Goal: Information Seeking & Learning: Learn about a topic

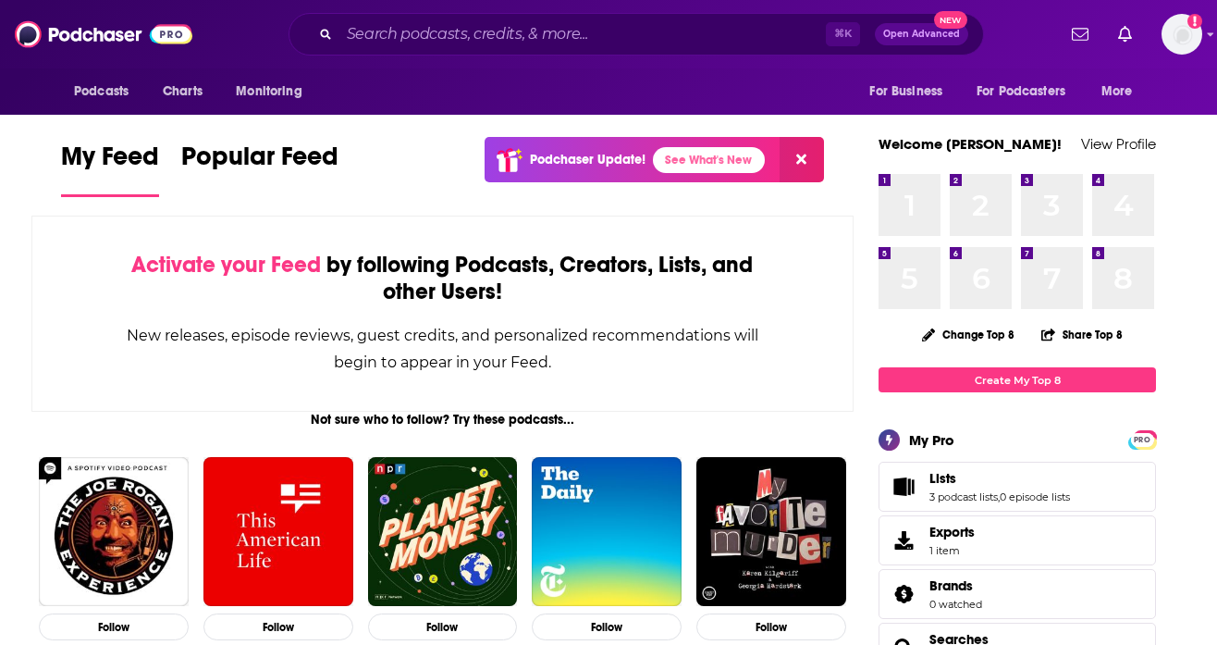
click at [408, 185] on div "My Feed Popular Feed Podchaser Update! See What's New" at bounding box center [442, 169] width 763 height 64
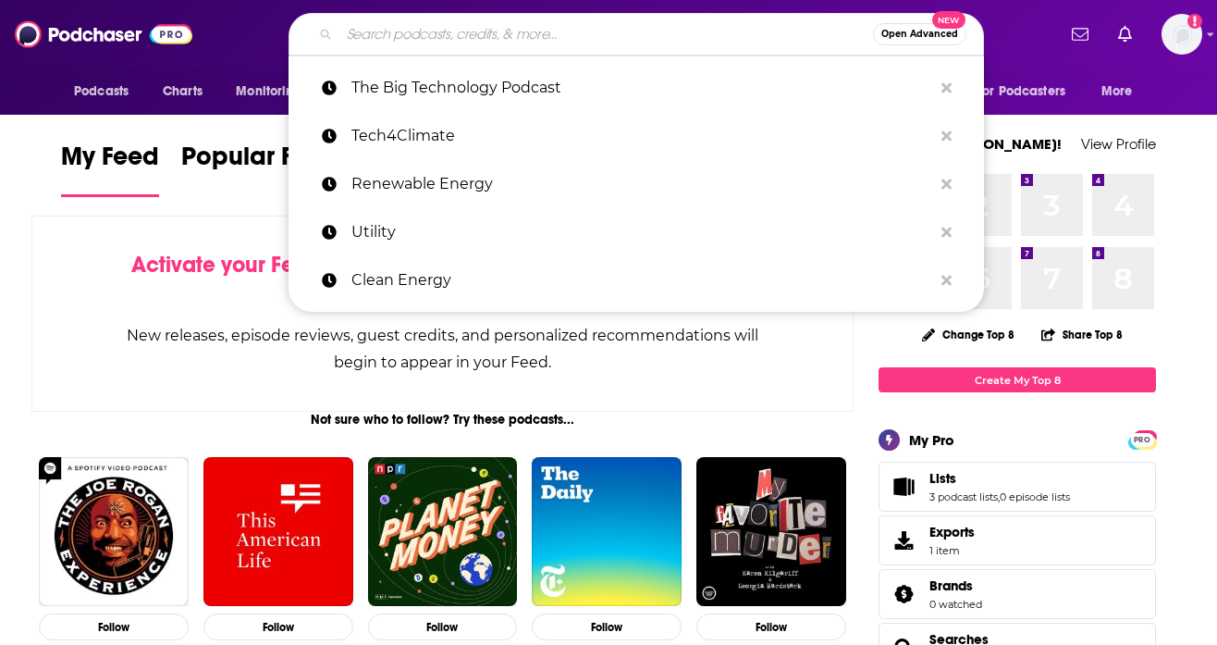
click at [660, 32] on input "Search podcasts, credits, & more..." at bounding box center [606, 34] width 534 height 30
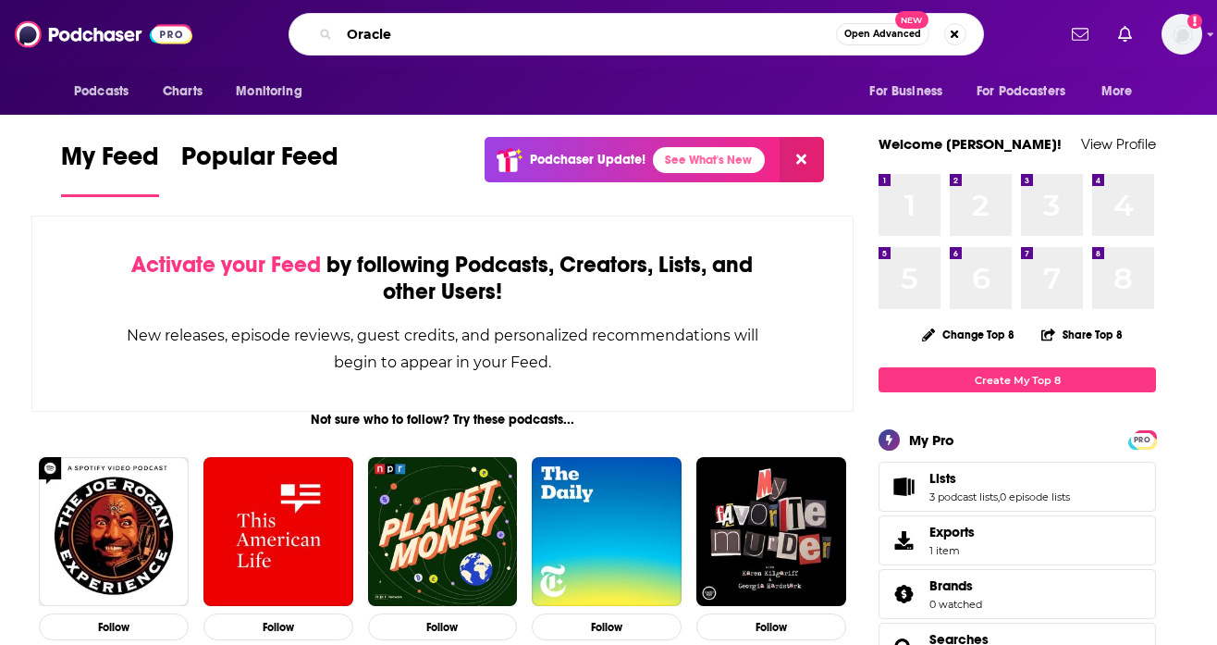
type input "Oracle"
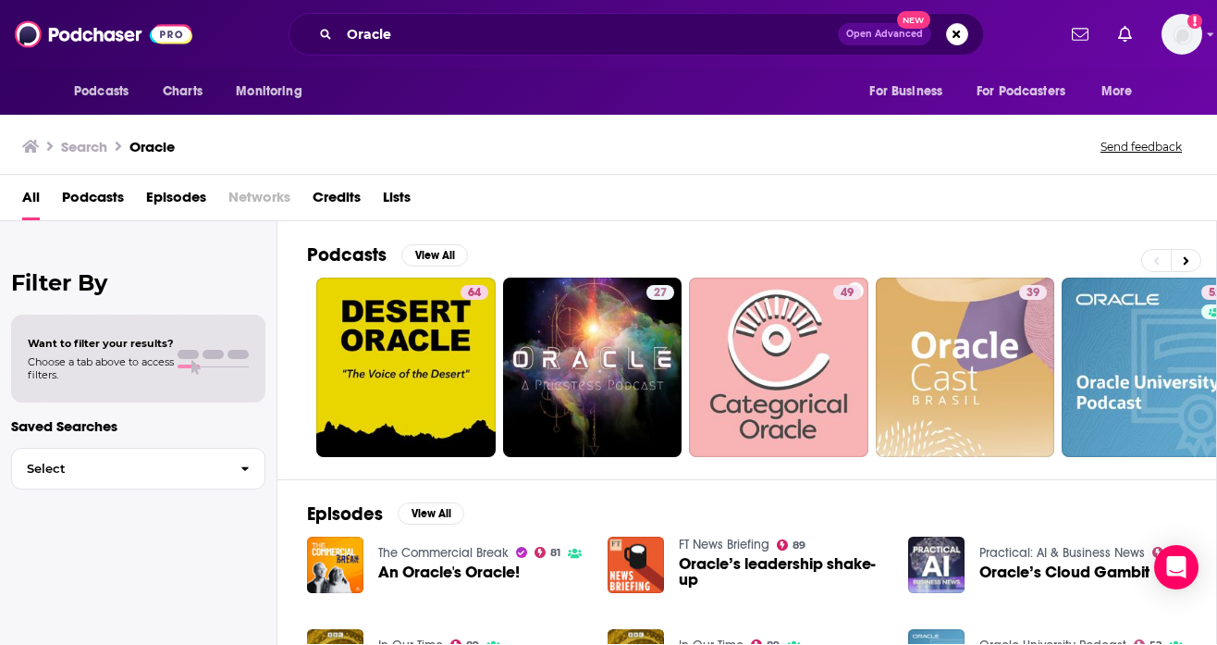
click at [168, 198] on span "Episodes" at bounding box center [176, 201] width 60 height 38
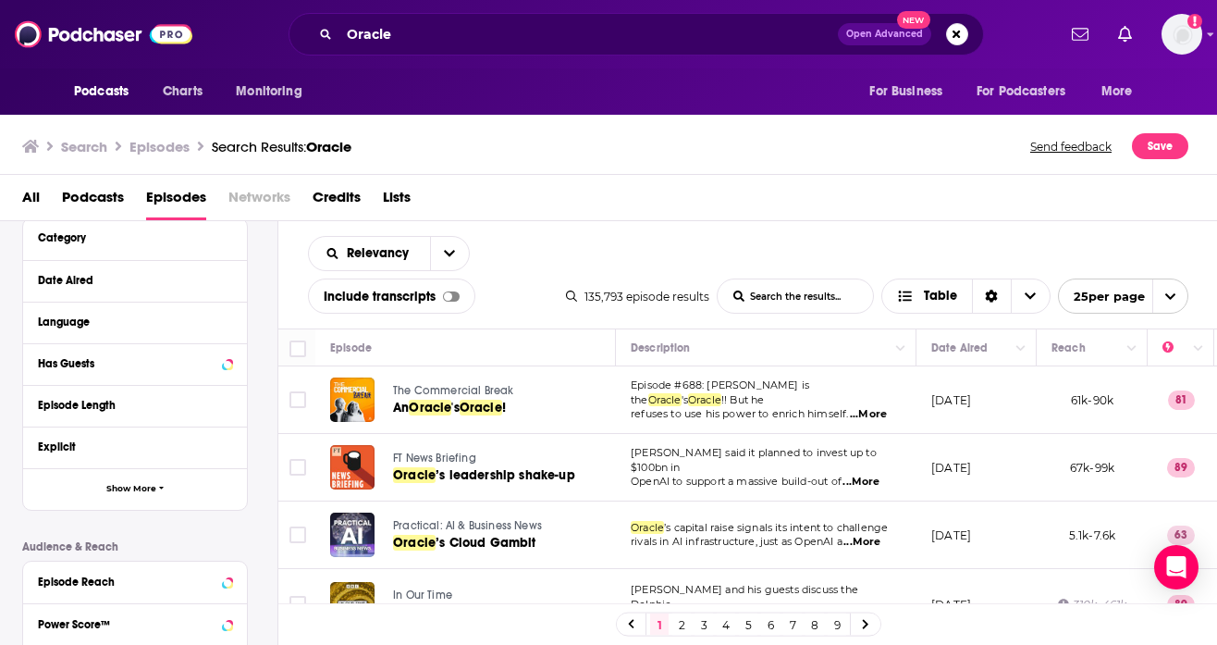
scroll to position [439, 0]
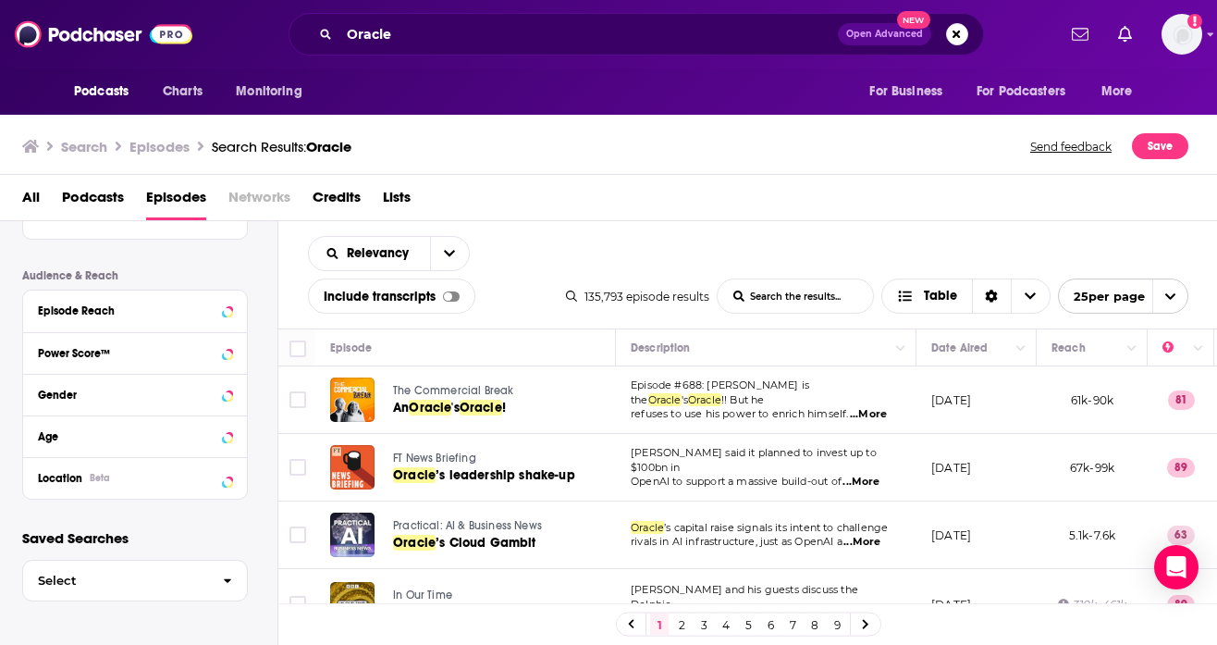
click at [159, 309] on div "Episode Reach" at bounding box center [129, 310] width 182 height 13
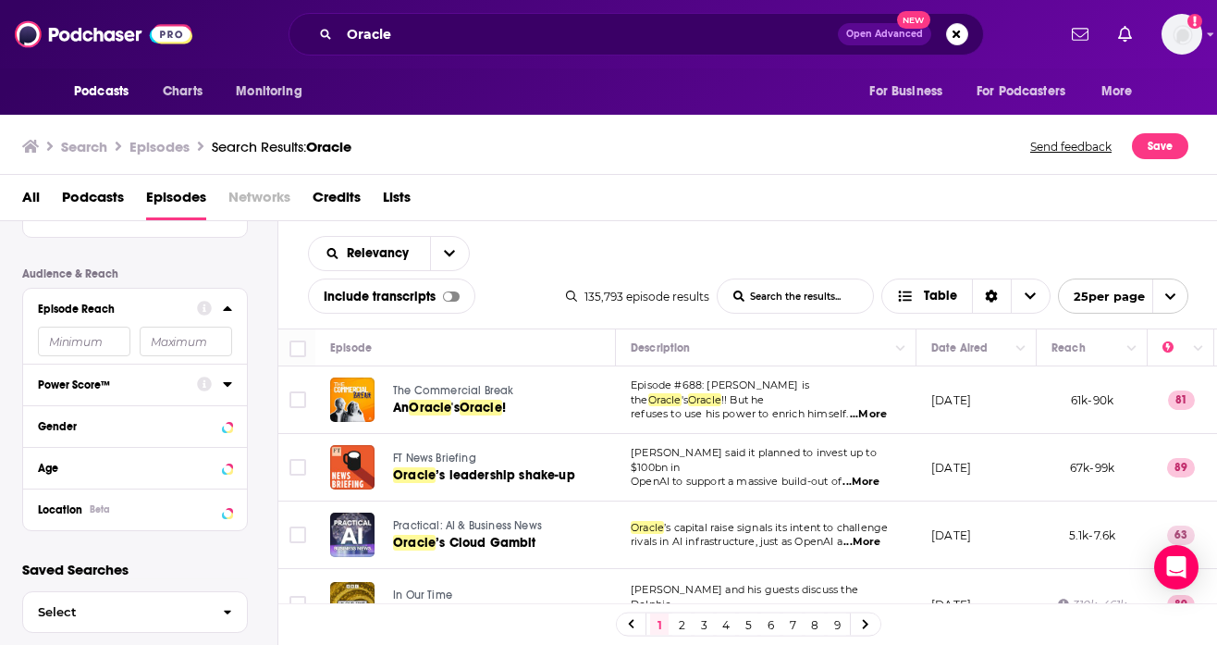
click at [138, 384] on div "Power Score™" at bounding box center [111, 384] width 147 height 13
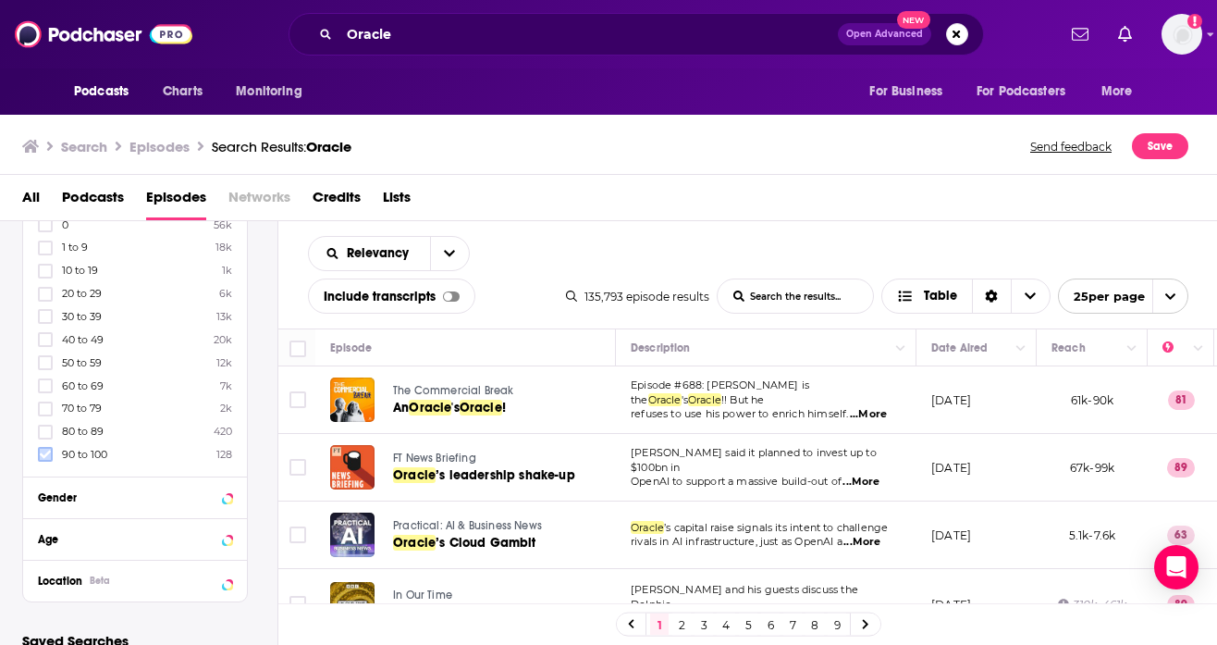
click at [45, 453] on icon at bounding box center [45, 454] width 11 height 8
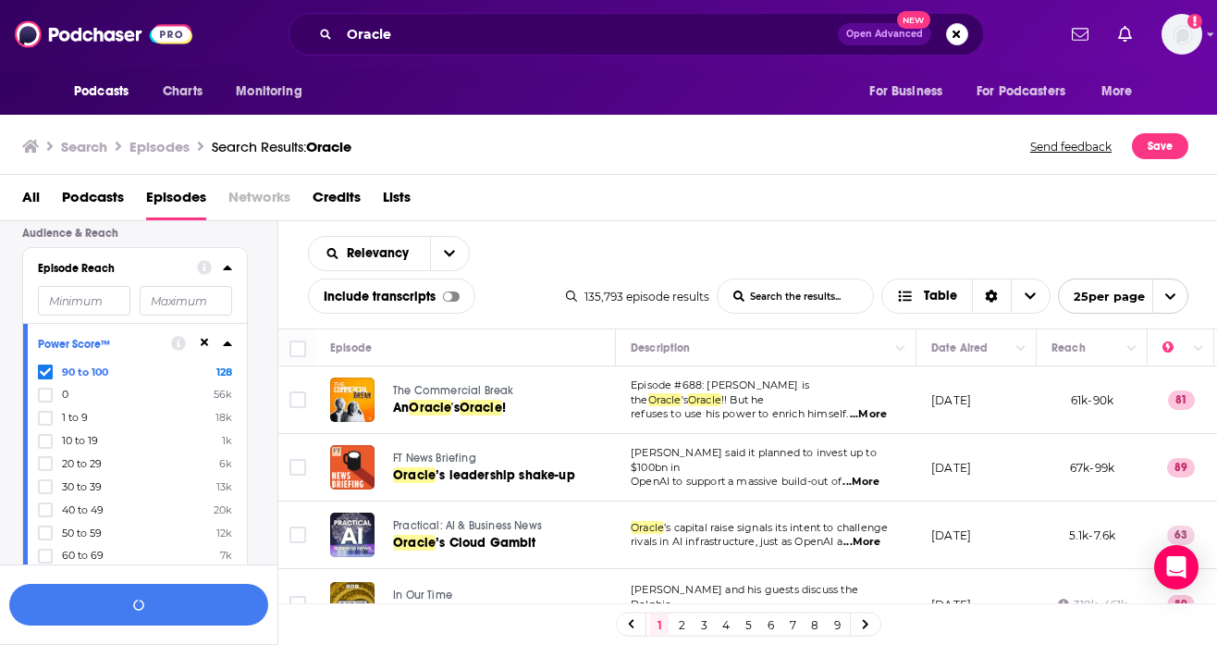
drag, startPoint x: 127, startPoint y: 344, endPoint x: 154, endPoint y: 345, distance: 27.8
click at [129, 344] on div "Power Score™" at bounding box center [98, 344] width 121 height 13
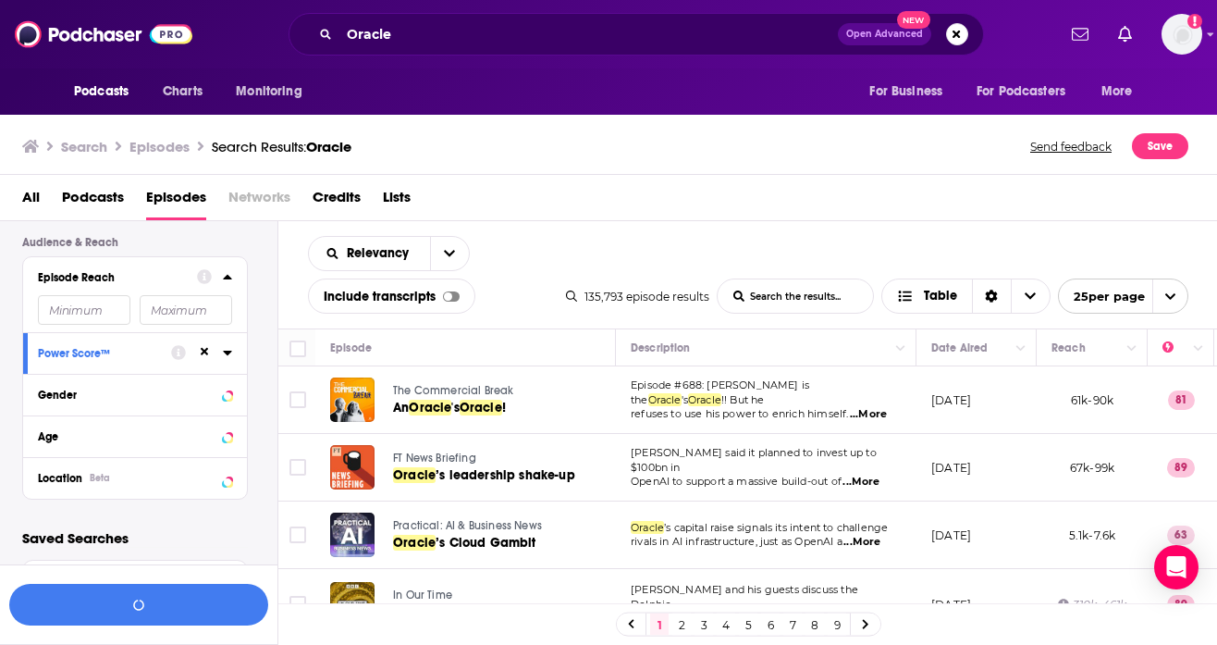
scroll to position [474, 0]
click at [135, 596] on button "View 128 Results" at bounding box center [138, 605] width 259 height 42
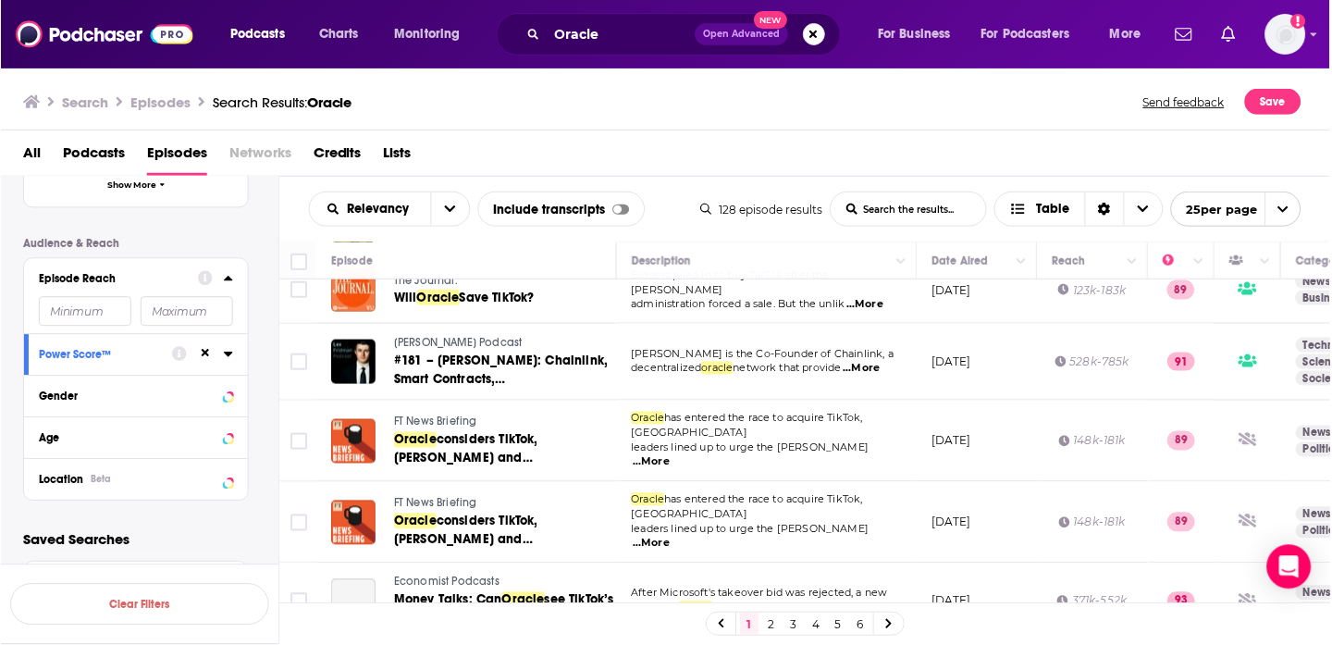
scroll to position [427, 0]
drag, startPoint x: 614, startPoint y: 266, endPoint x: 550, endPoint y: 264, distance: 63.9
click at [550, 264] on th "Episode" at bounding box center [465, 260] width 301 height 37
click at [868, 369] on span "...More" at bounding box center [861, 369] width 37 height 15
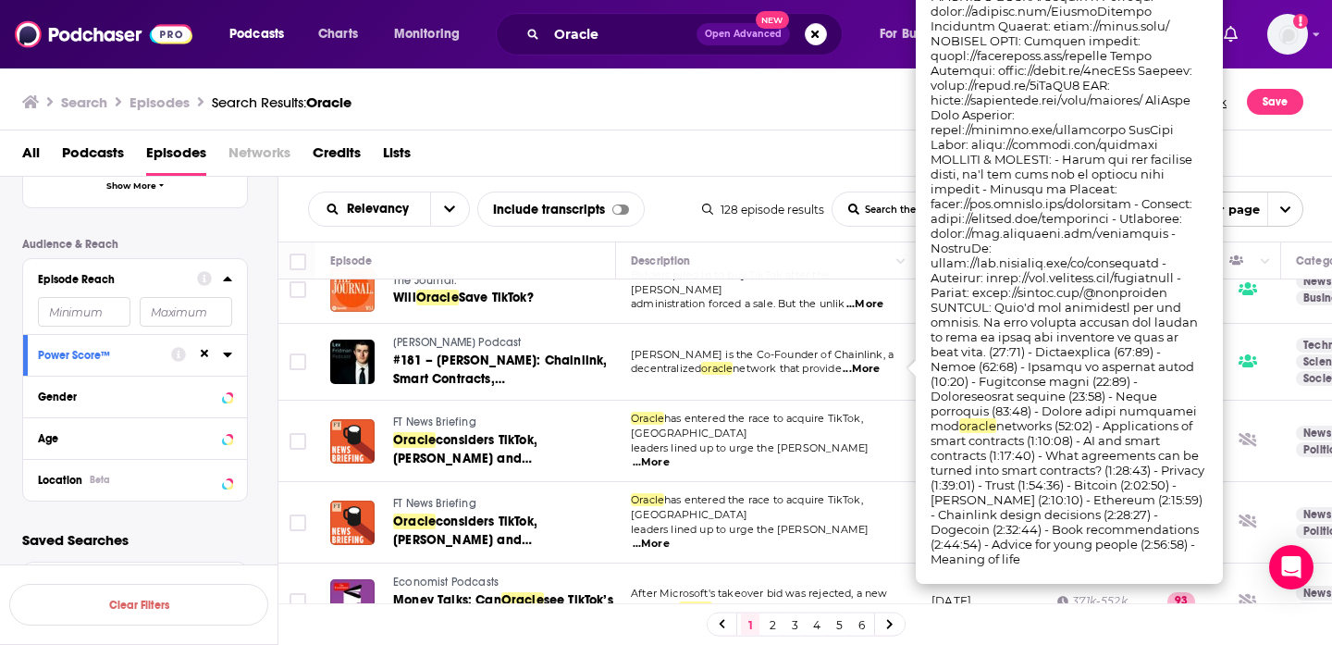
click at [671, 378] on td "[PERSON_NAME] is the Co-Founder of Chainlink, a decentralized oracle network th…" at bounding box center [766, 362] width 301 height 77
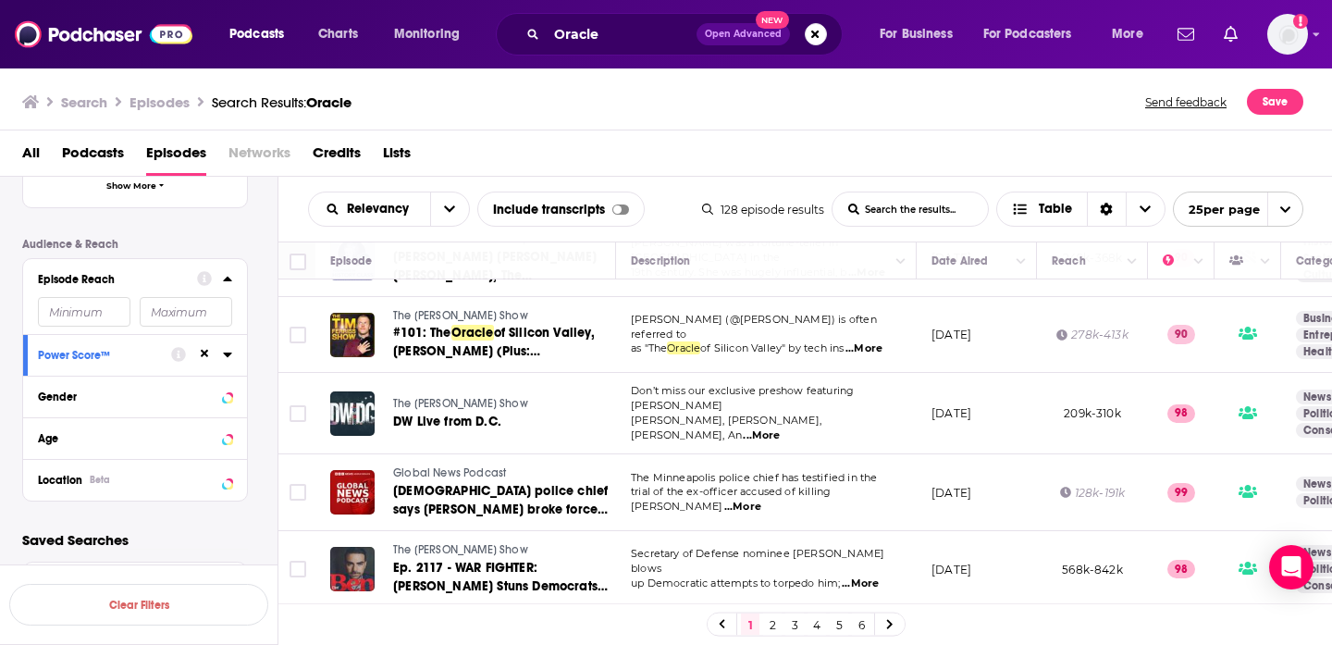
scroll to position [573, 0]
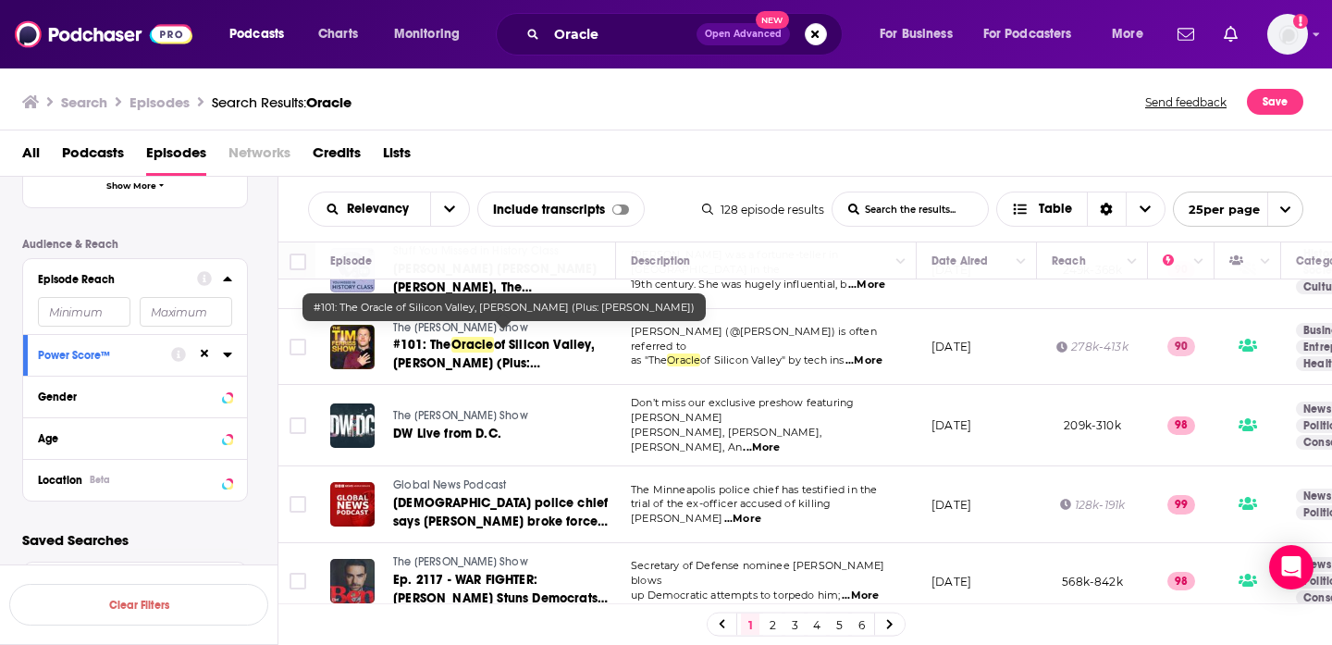
click at [520, 337] on span "of Silicon Valley, [PERSON_NAME] (Plus: [PERSON_NAME])" at bounding box center [494, 363] width 203 height 53
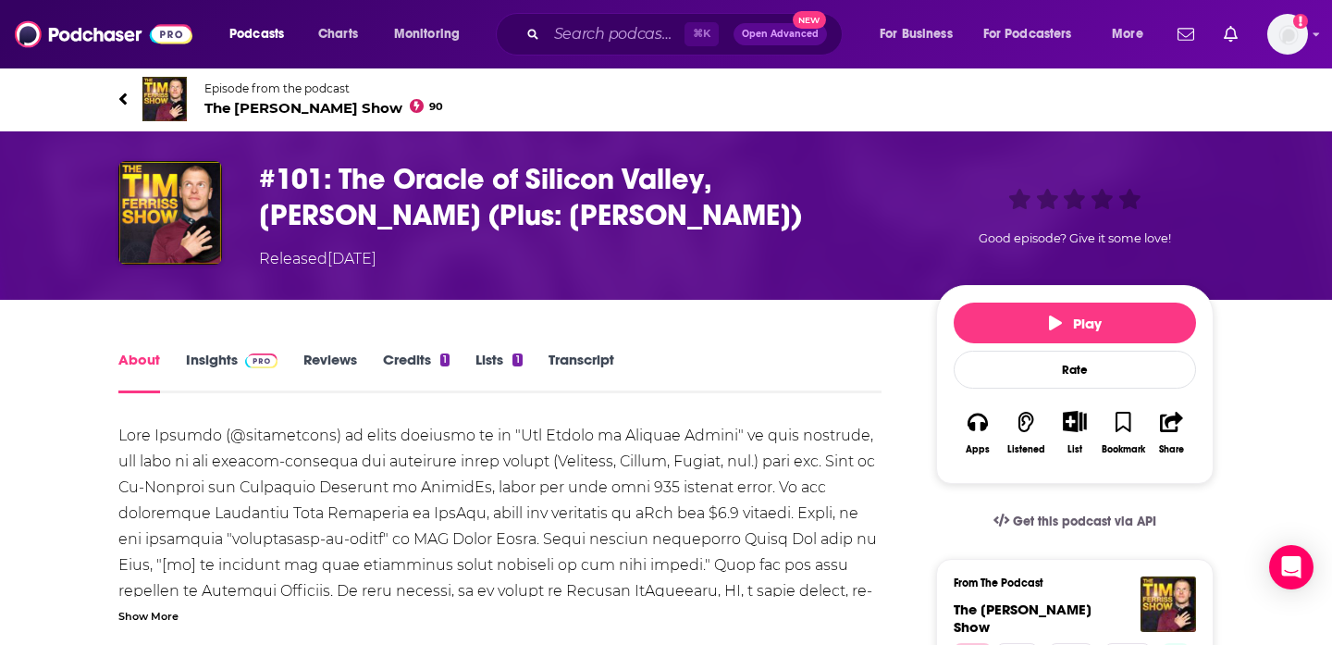
click at [314, 107] on span "The [PERSON_NAME] Show 90" at bounding box center [323, 108] width 239 height 18
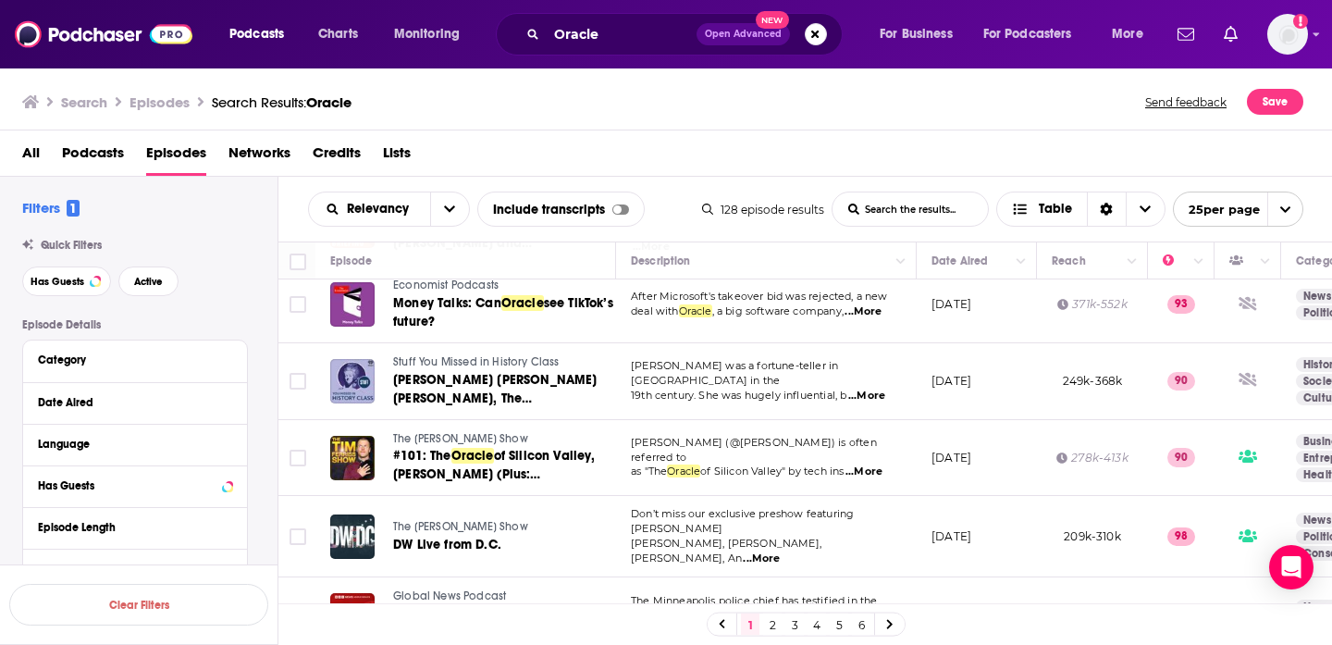
scroll to position [478, 0]
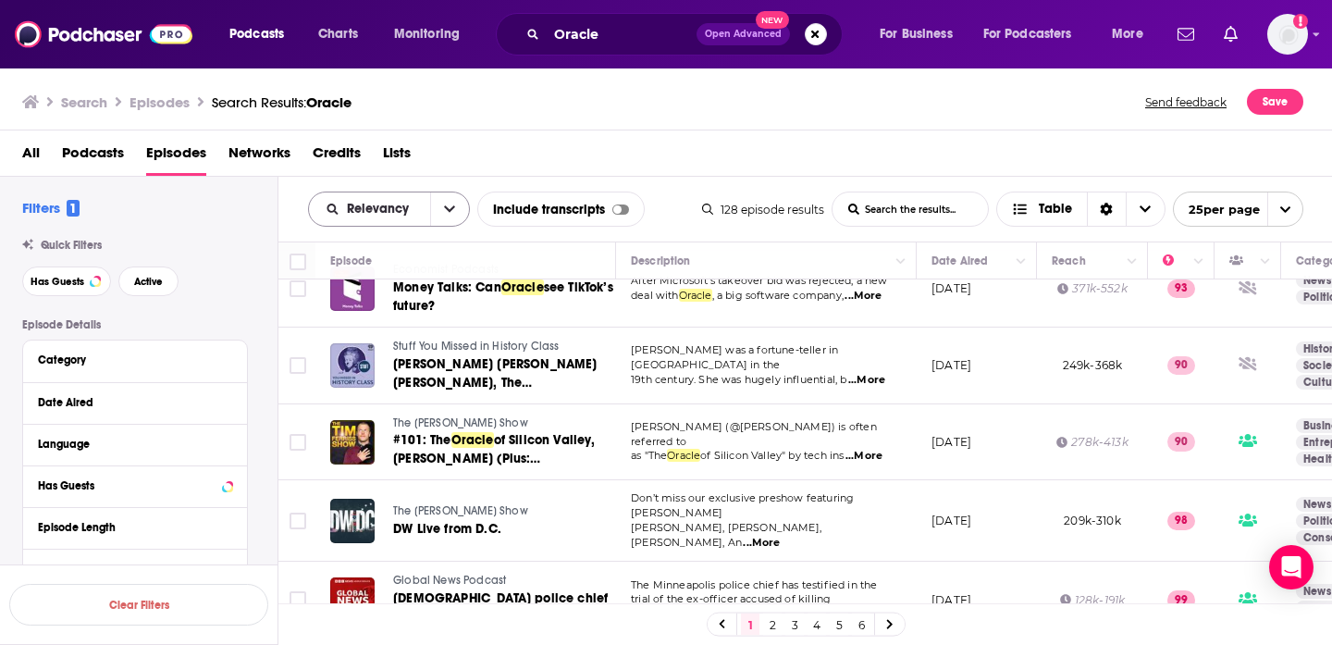
click at [438, 211] on button "open menu" at bounding box center [449, 208] width 39 height 33
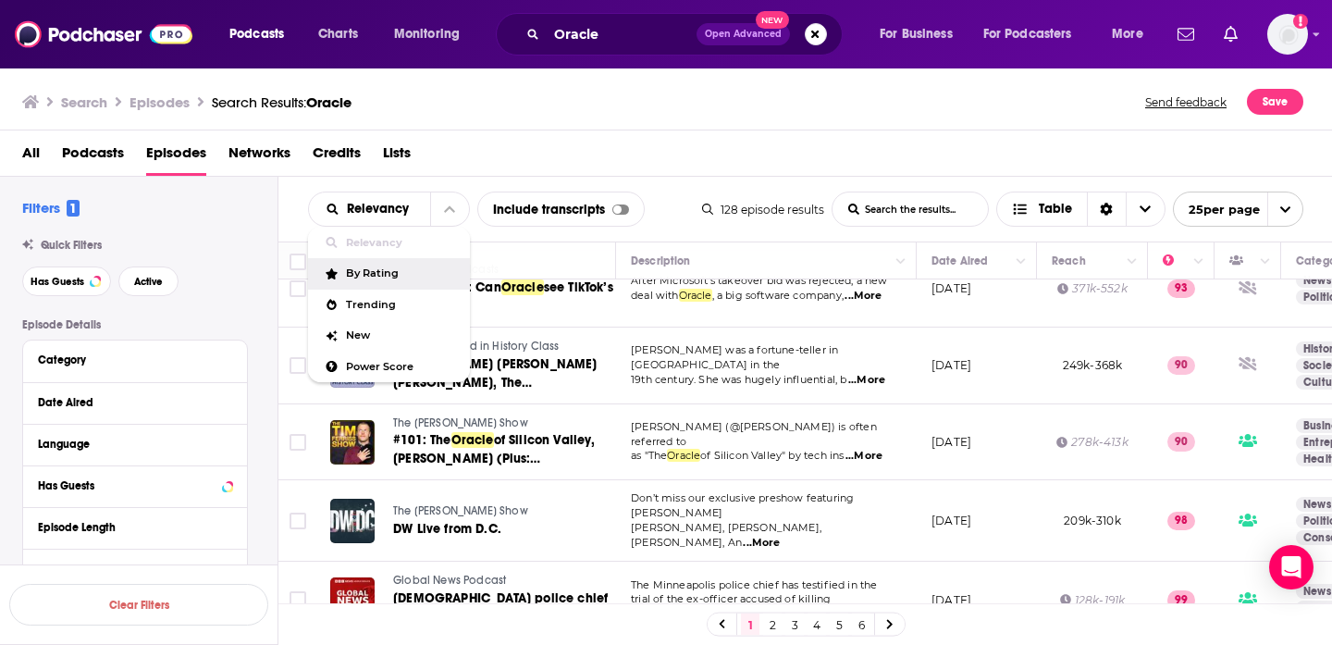
click at [394, 278] on span "By Rating" at bounding box center [400, 273] width 109 height 10
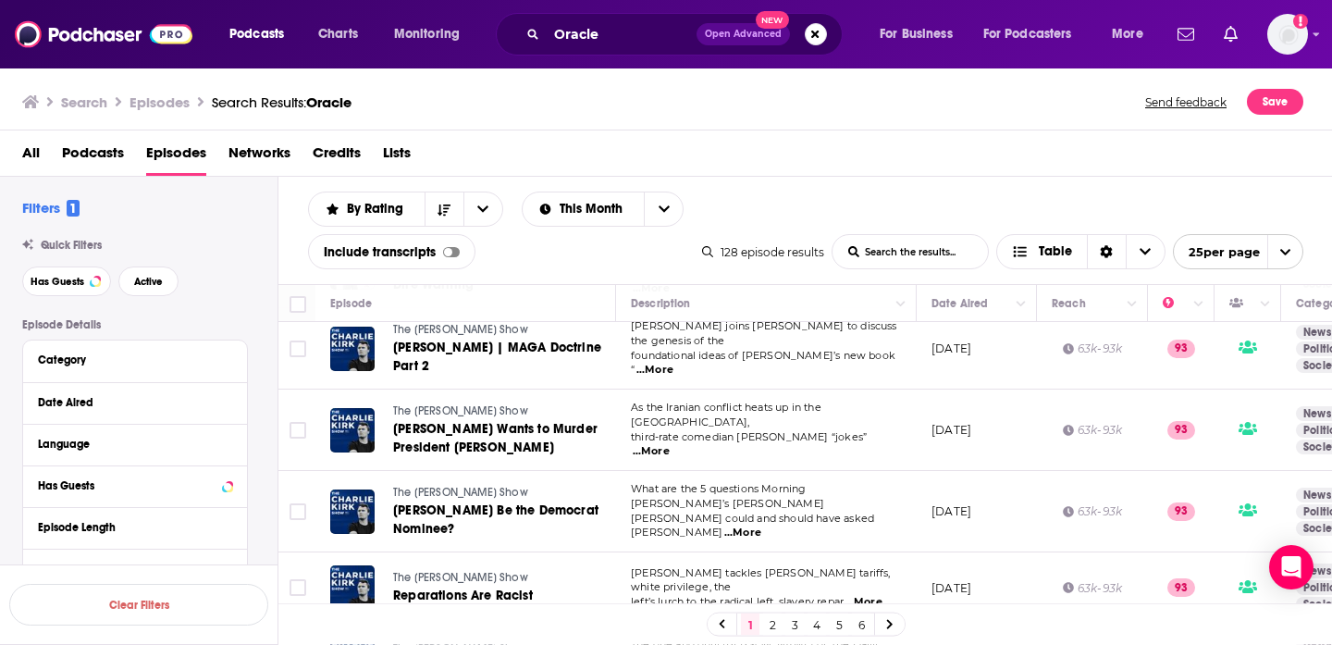
scroll to position [0, 0]
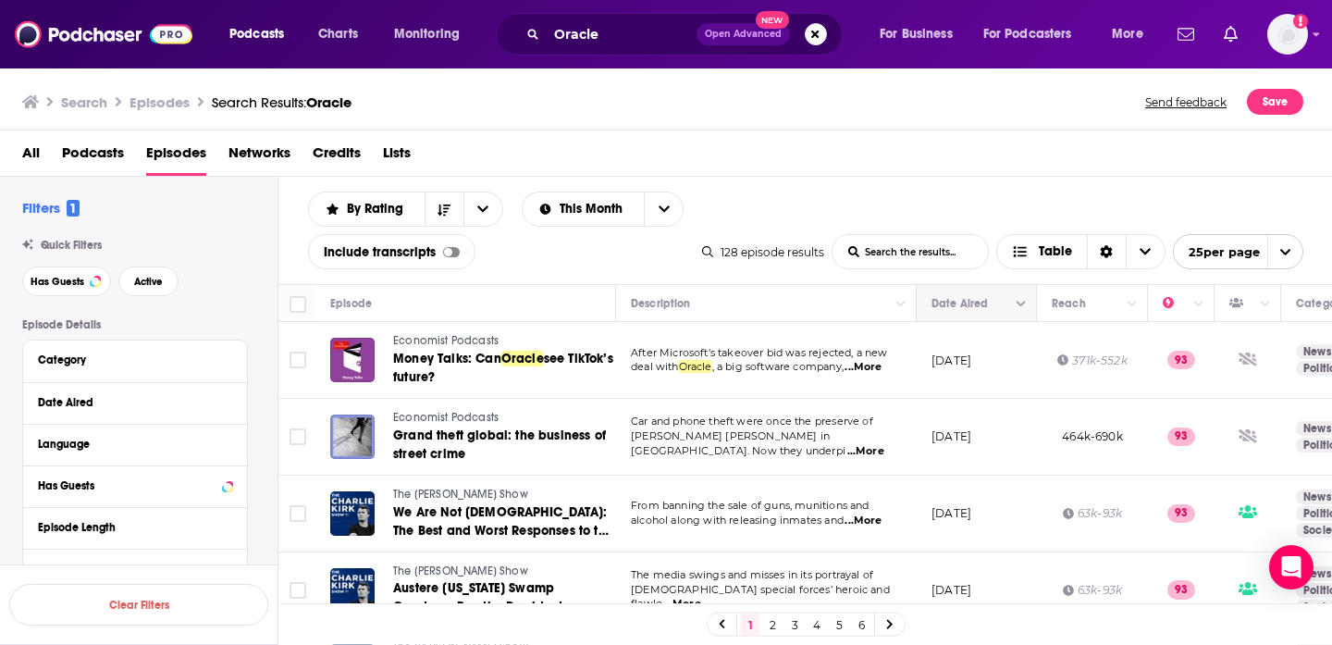
click at [967, 301] on icon "Move" at bounding box center [975, 303] width 22 height 22
click at [1016, 307] on button "Column Actions" at bounding box center [1021, 304] width 22 height 22
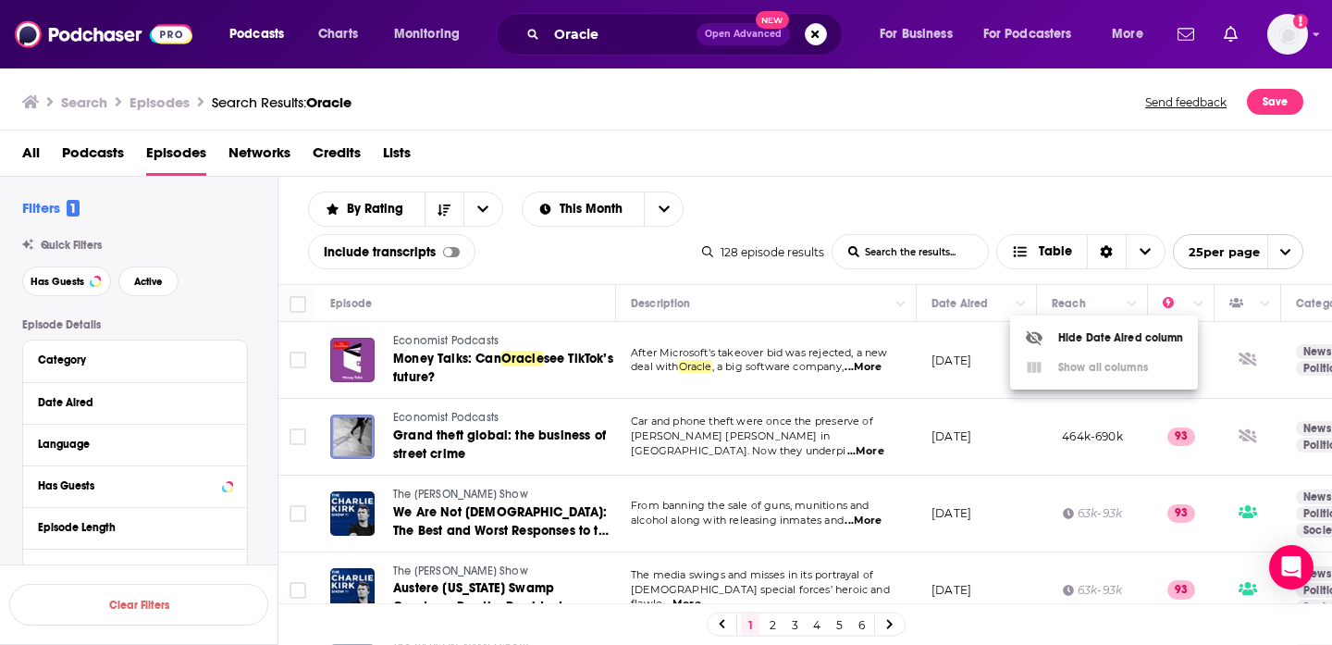
click at [1044, 375] on div "Hide Date Aired column Show all columns" at bounding box center [1104, 352] width 188 height 59
drag, startPoint x: 997, startPoint y: 301, endPoint x: 676, endPoint y: 217, distance: 331.6
click at [996, 301] on div at bounding box center [666, 322] width 1332 height 645
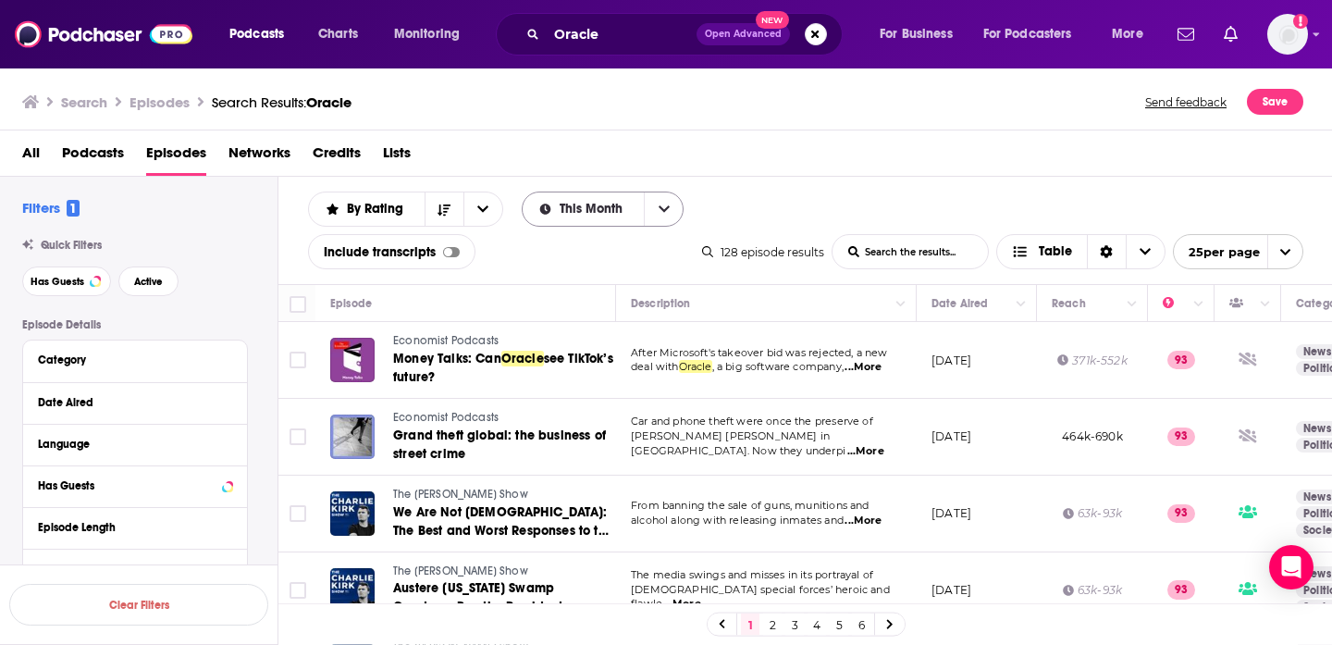
click at [682, 208] on div "This Month" at bounding box center [603, 208] width 163 height 35
click at [661, 210] on icon "open menu" at bounding box center [664, 209] width 11 height 6
click at [613, 305] on span "This Year" at bounding box center [602, 305] width 133 height 10
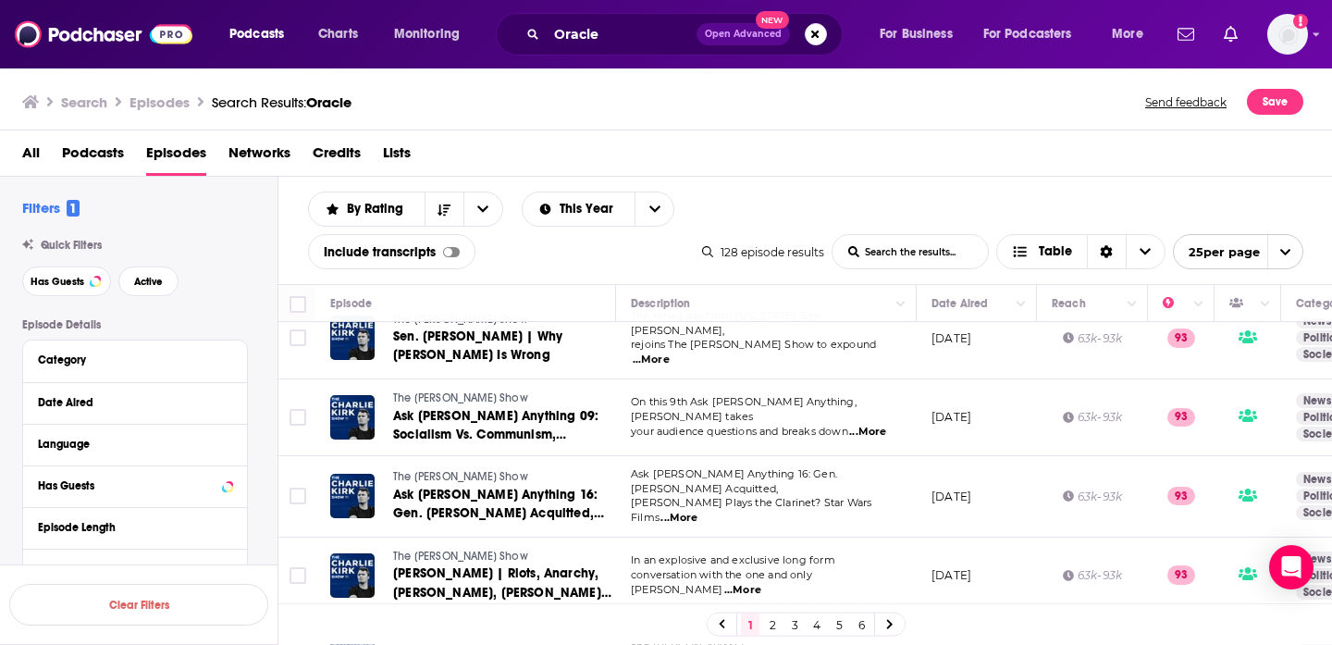
scroll to position [1421, 0]
